Goal: Information Seeking & Learning: Learn about a topic

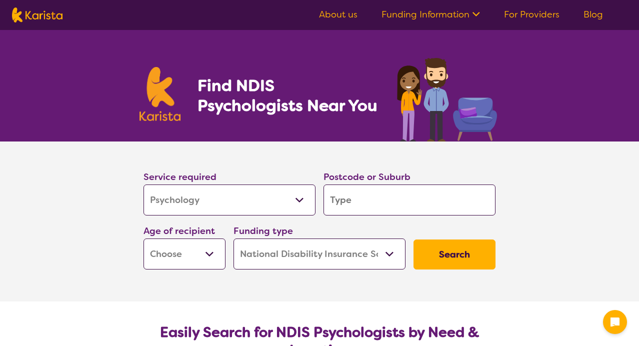
select select "Psychology"
select select "NDIS"
select select "Psychology"
select select "NDIS"
type input "3"
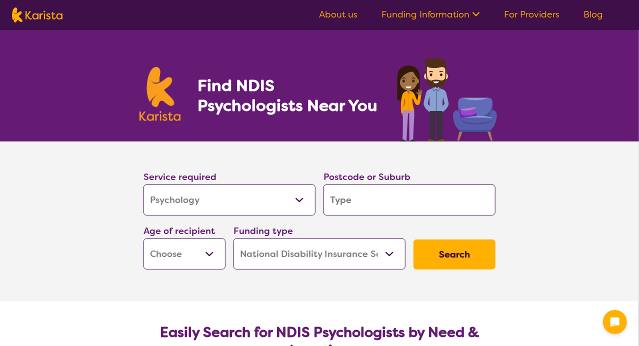
type input "3"
type input "30"
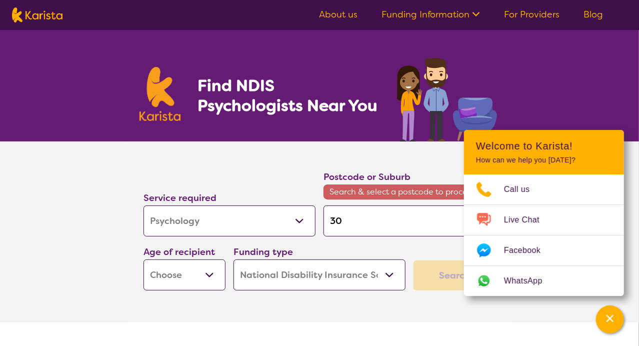
type input "305"
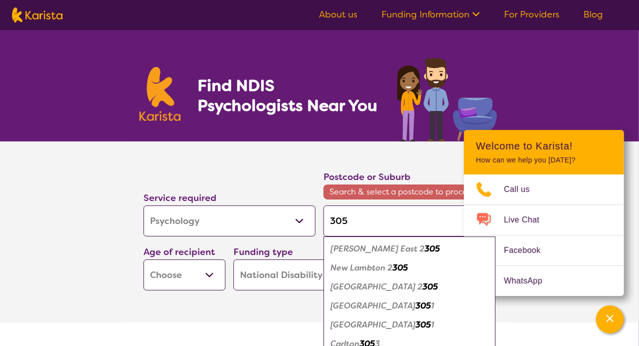
click at [377, 223] on input "305" at bounding box center [410, 221] width 172 height 31
type input "3056"
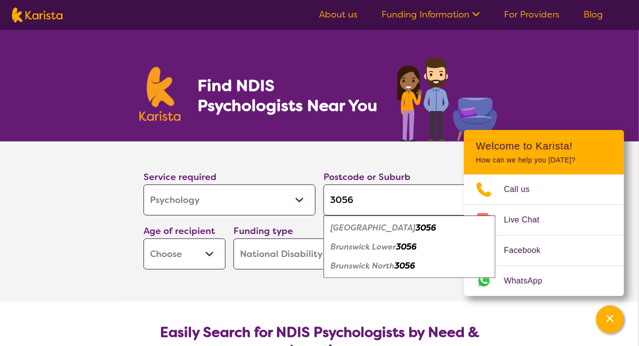
type input "3056"
click at [416, 227] on em "3056" at bounding box center [426, 228] width 21 height 11
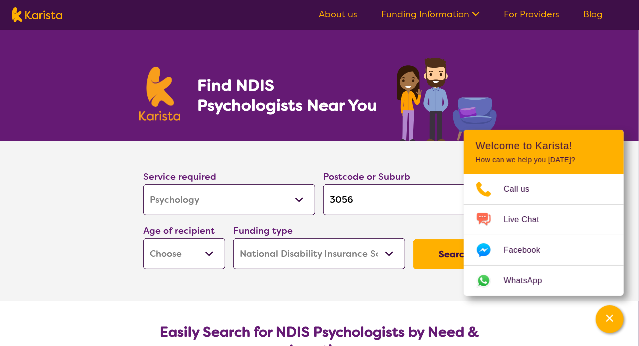
click at [144, 239] on select "Early Childhood - 0 to 9 Child - 10 to 11 Adolescent - 12 to 17 Adult - 18 to 6…" at bounding box center [185, 254] width 82 height 31
select select "AD"
click option "Adult - 18 to 64" at bounding box center [0, 0] width 0 height 0
select select "AD"
click at [234, 239] on select "Home Care Package (HCP) National Disability Insurance Scheme (NDIS) I don't know" at bounding box center [320, 254] width 172 height 31
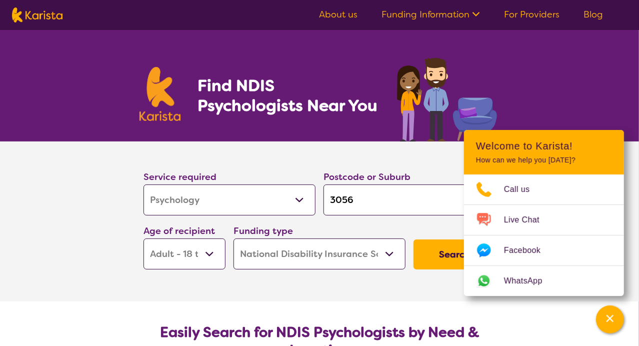
click option "National Disability Insurance Scheme (NDIS)" at bounding box center [0, 0] width 0 height 0
click at [435, 254] on button "Search" at bounding box center [455, 255] width 82 height 30
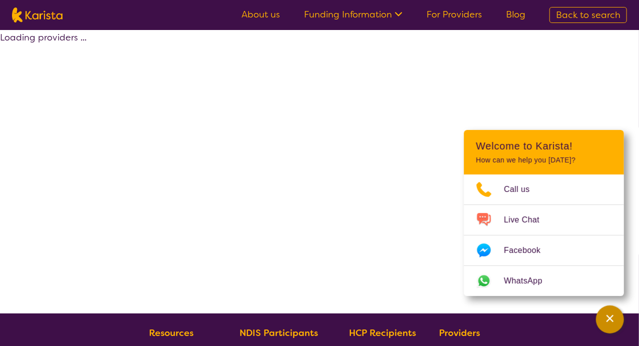
select select "by_score"
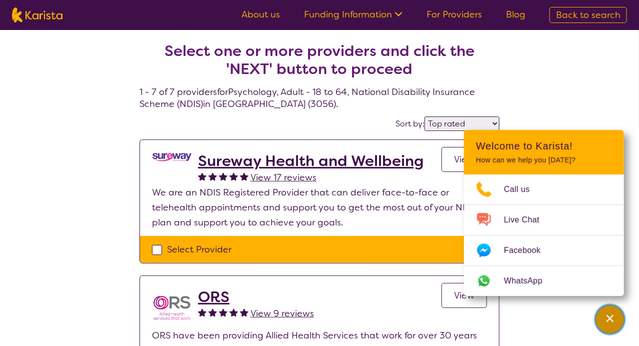
click at [611, 322] on icon "Channel Menu" at bounding box center [610, 319] width 10 height 10
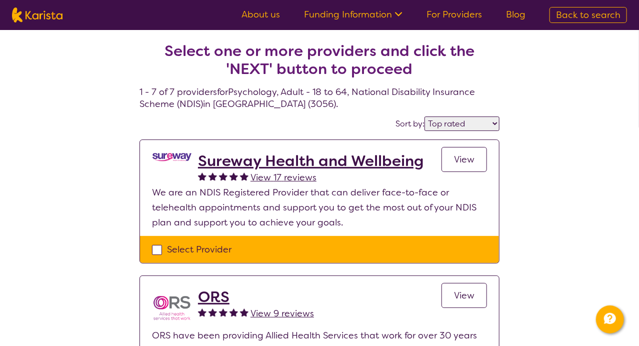
click at [335, 164] on h2 "Sureway Health and Wellbeing" at bounding box center [311, 161] width 226 height 18
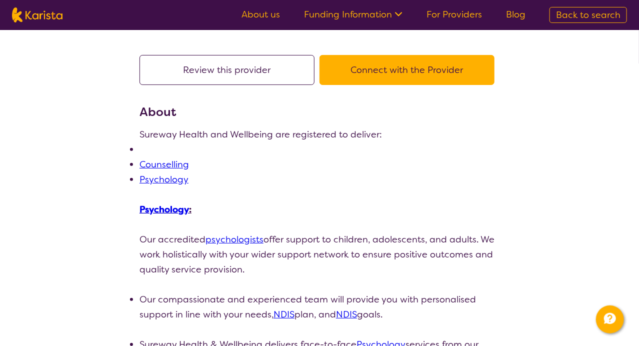
scroll to position [65, 0]
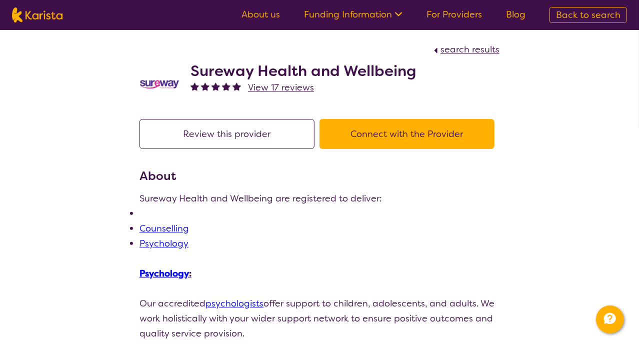
select select "by_score"
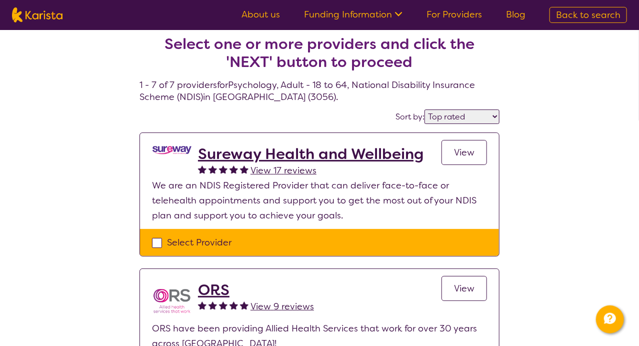
scroll to position [7, 0]
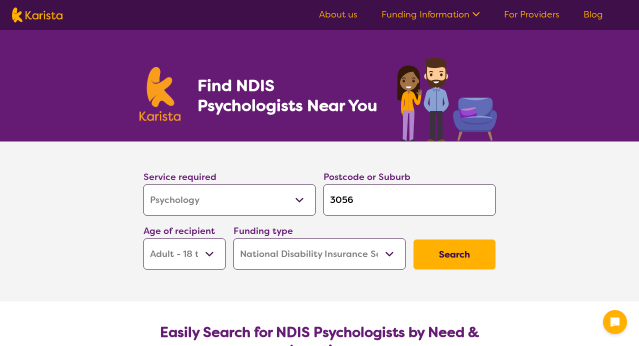
select select "Psychology"
select select "AD"
select select "NDIS"
select select "Psychology"
select select "AD"
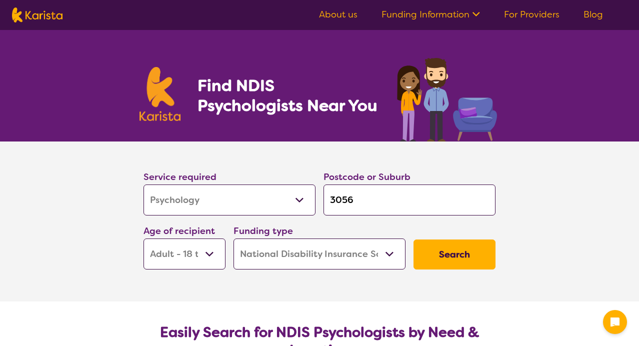
select select "NDIS"
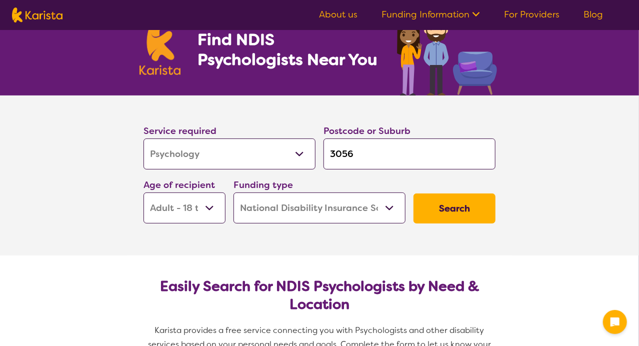
scroll to position [47, 0]
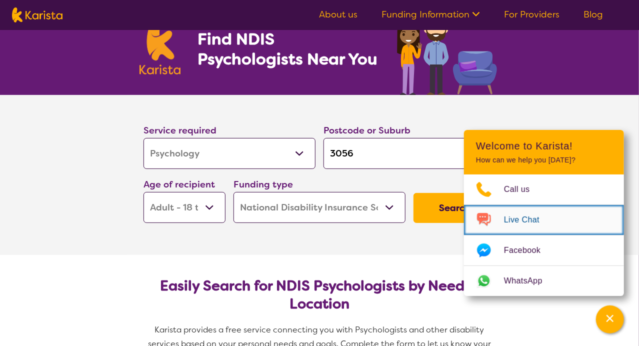
click at [549, 223] on span "Live Chat" at bounding box center [528, 220] width 48 height 15
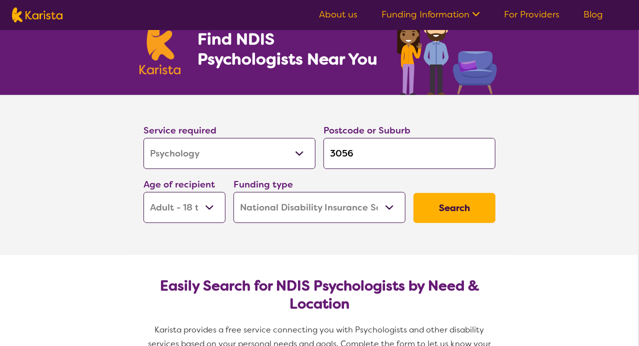
click at [144, 192] on select "Early Childhood - 0 to 9 Child - 10 to 11 Adolescent - 12 to 17 Adult - 18 to 6…" at bounding box center [185, 207] width 82 height 31
click option "Adult - 18 to 64" at bounding box center [0, 0] width 0 height 0
click at [429, 205] on button "Search" at bounding box center [455, 208] width 82 height 30
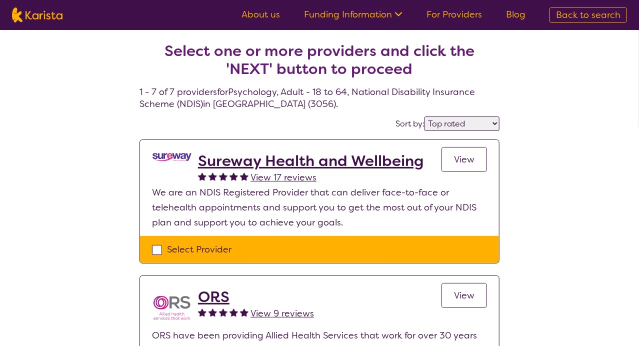
click at [425, 117] on select "Highly reviewed Top rated" at bounding box center [462, 124] width 75 height 15
select select "highly_reviewed"
click option "Highly reviewed" at bounding box center [0, 0] width 0 height 0
